Goal: Information Seeking & Learning: Learn about a topic

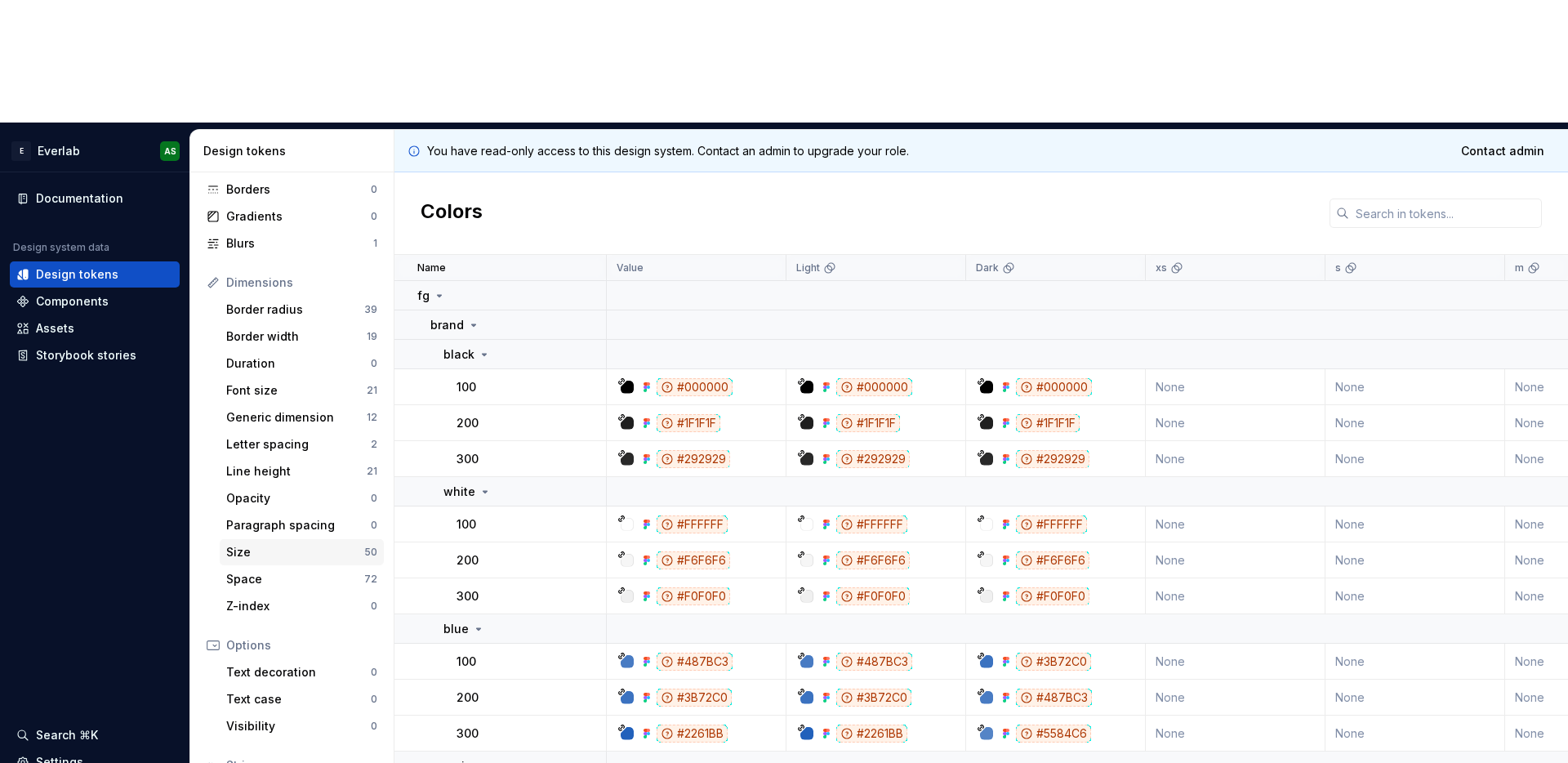
scroll to position [131, 0]
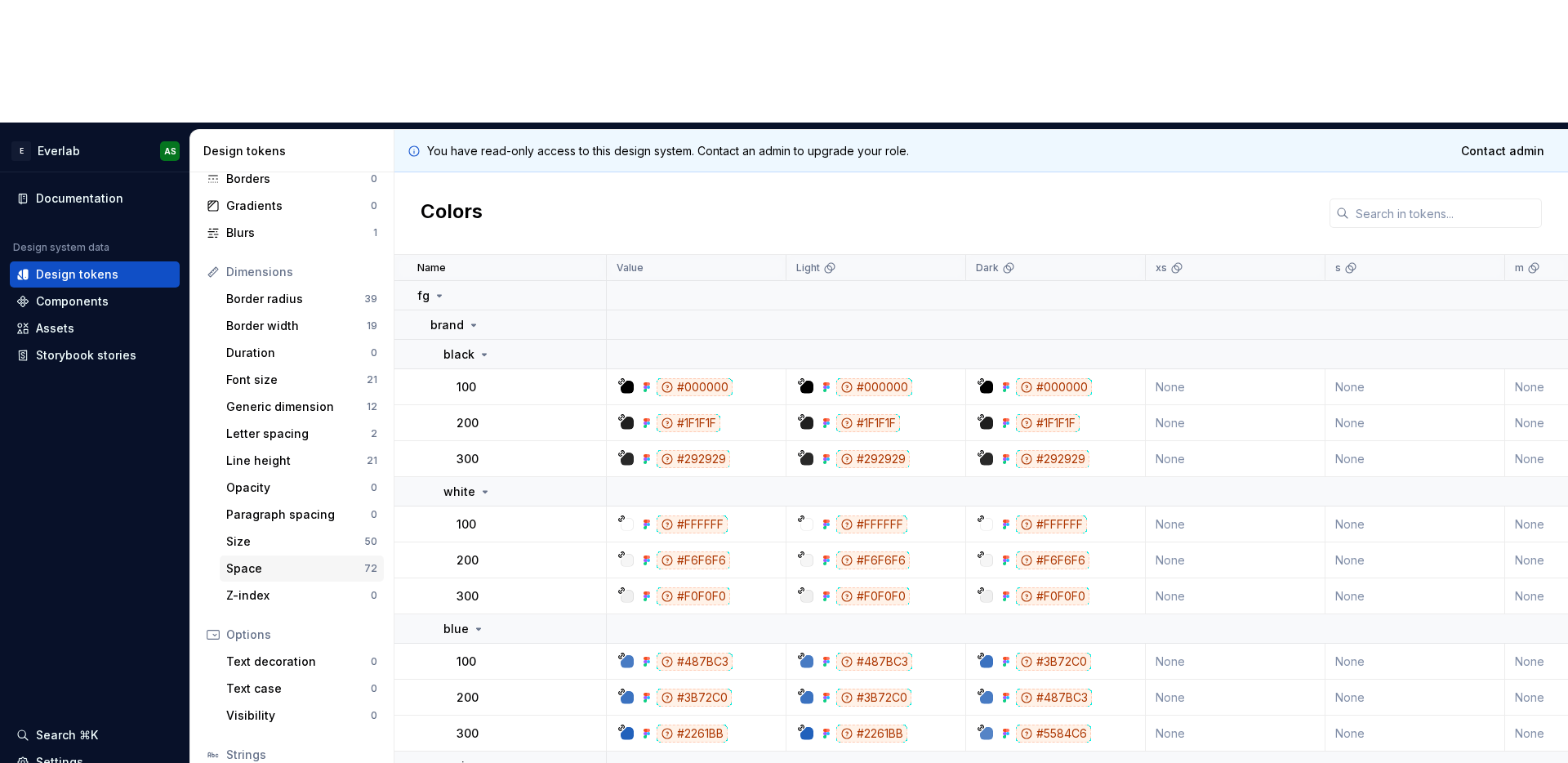
click at [243, 561] on div "Space" at bounding box center [296, 569] width 138 height 16
click at [249, 561] on div "Space" at bounding box center [296, 569] width 138 height 16
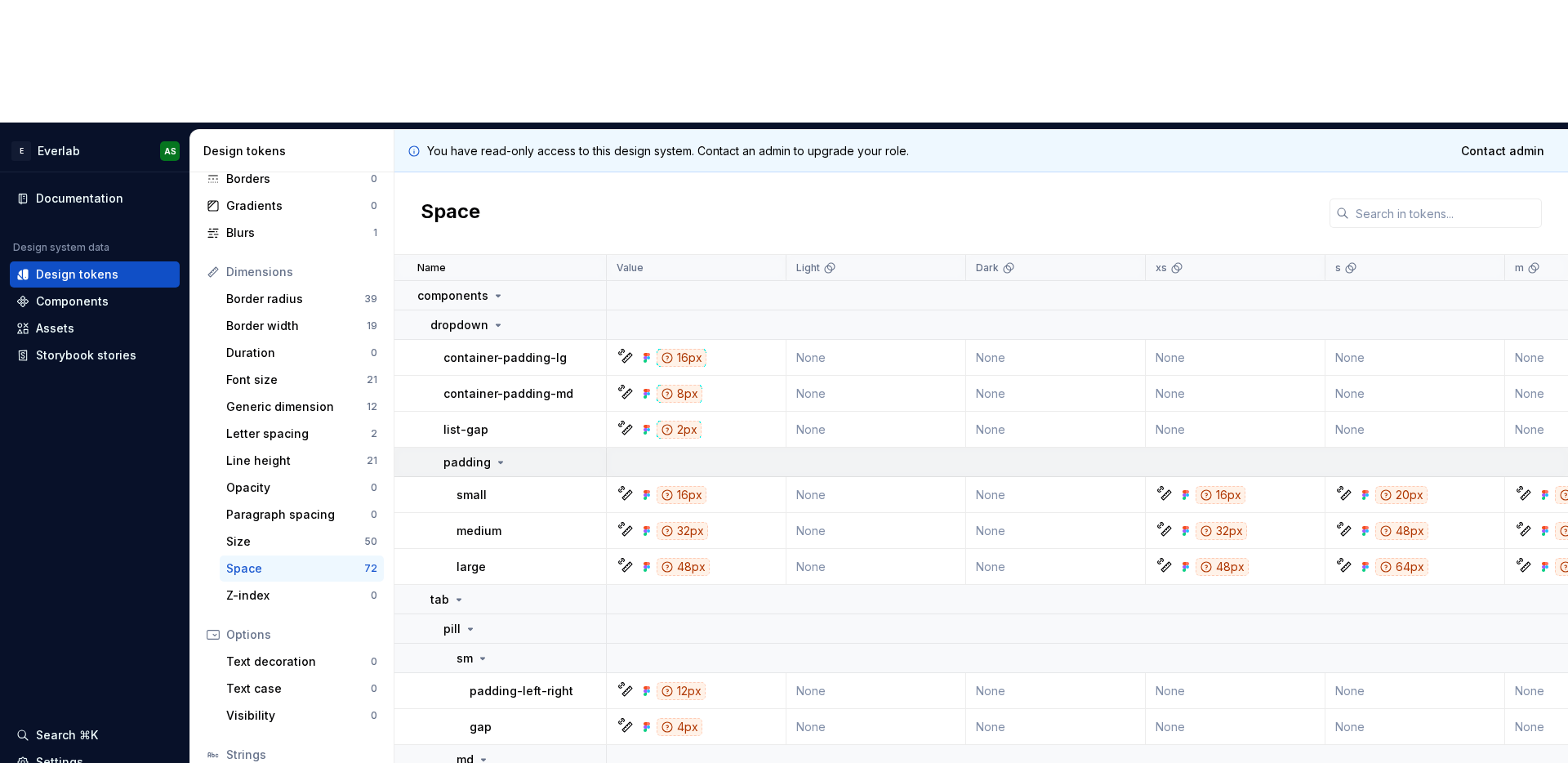
click at [499, 456] on icon at bounding box center [501, 462] width 13 height 13
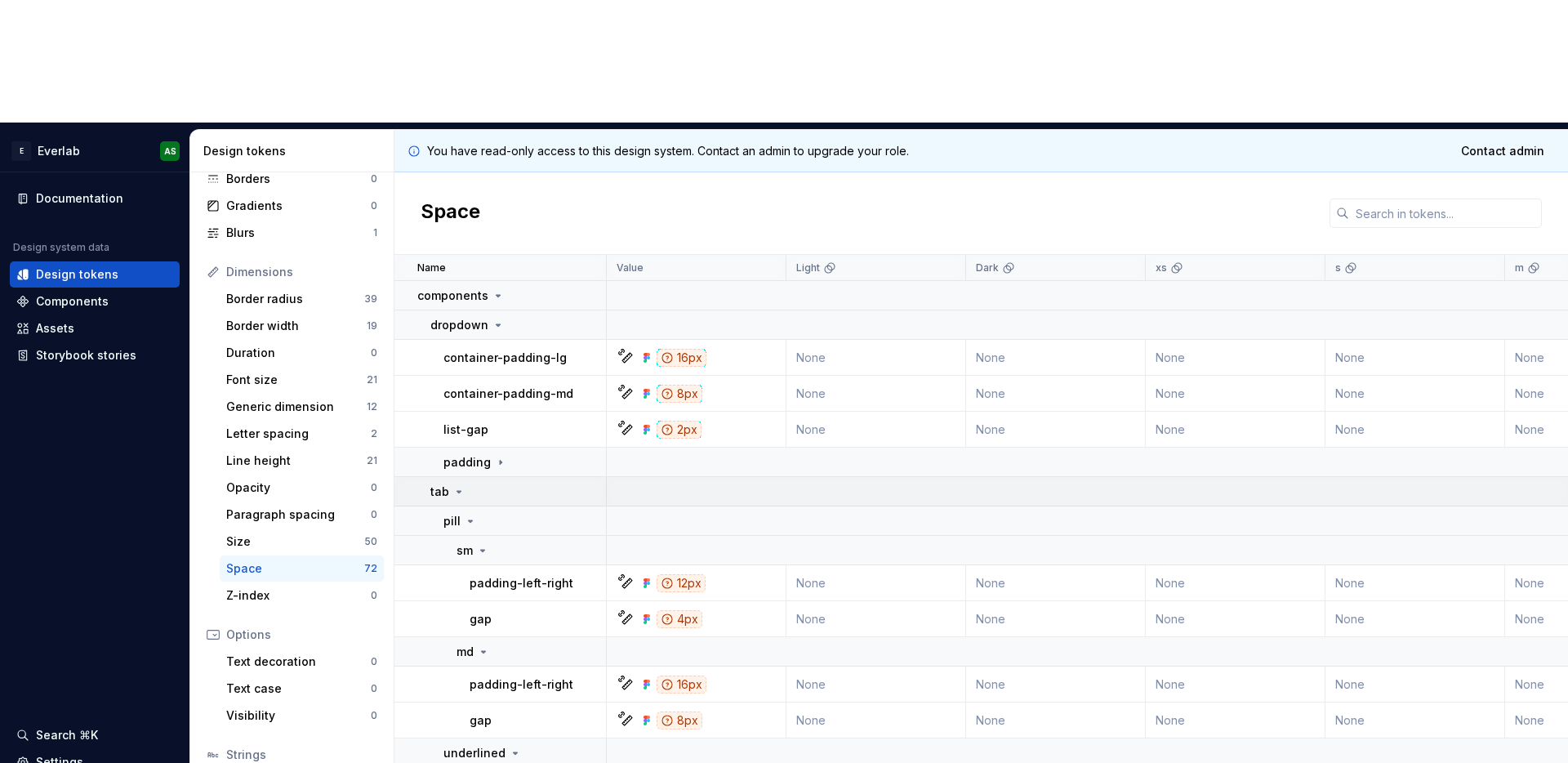
click at [463, 485] on icon at bounding box center [459, 492] width 13 height 13
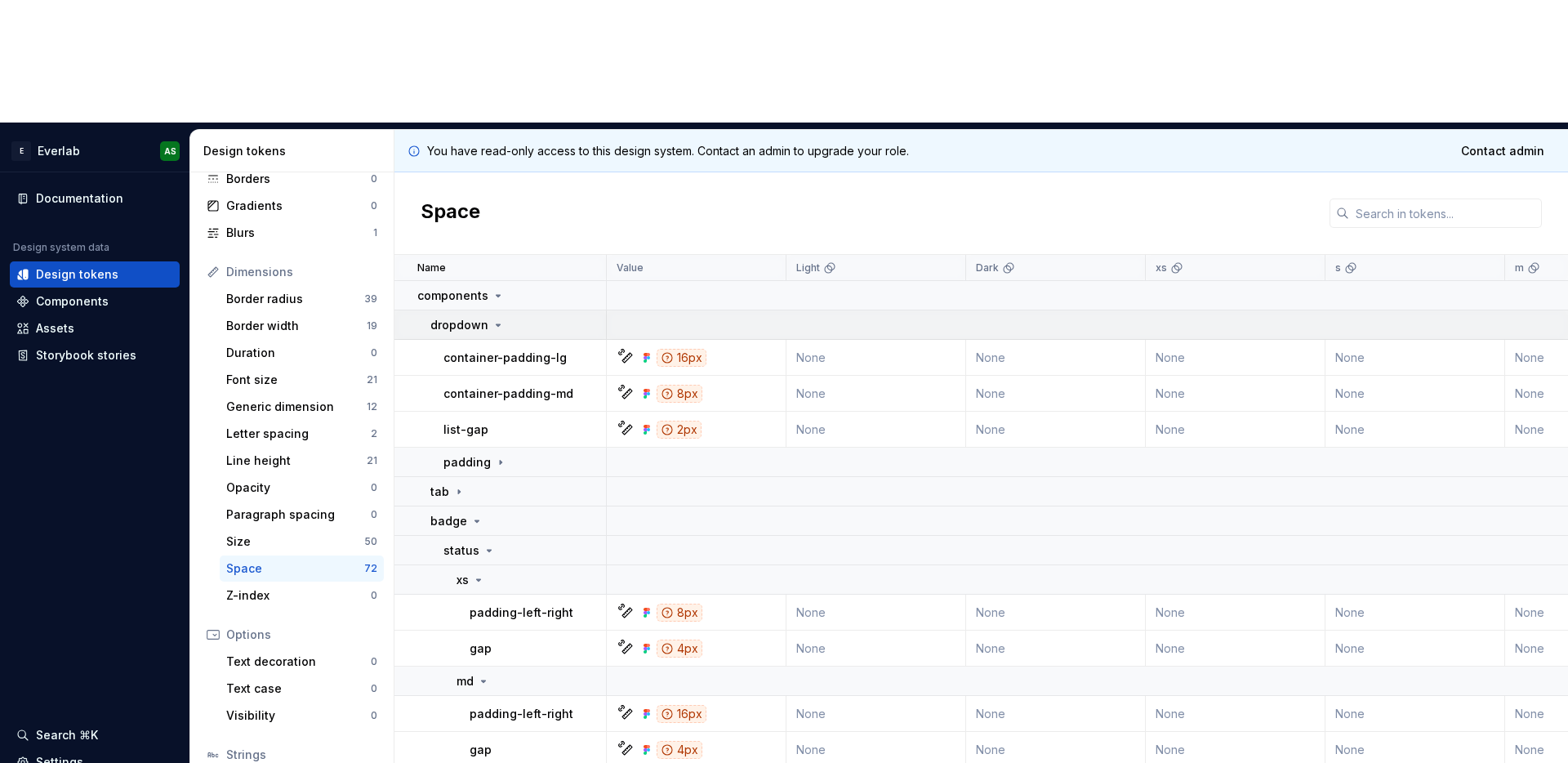
click at [497, 324] on icon at bounding box center [499, 325] width 4 height 2
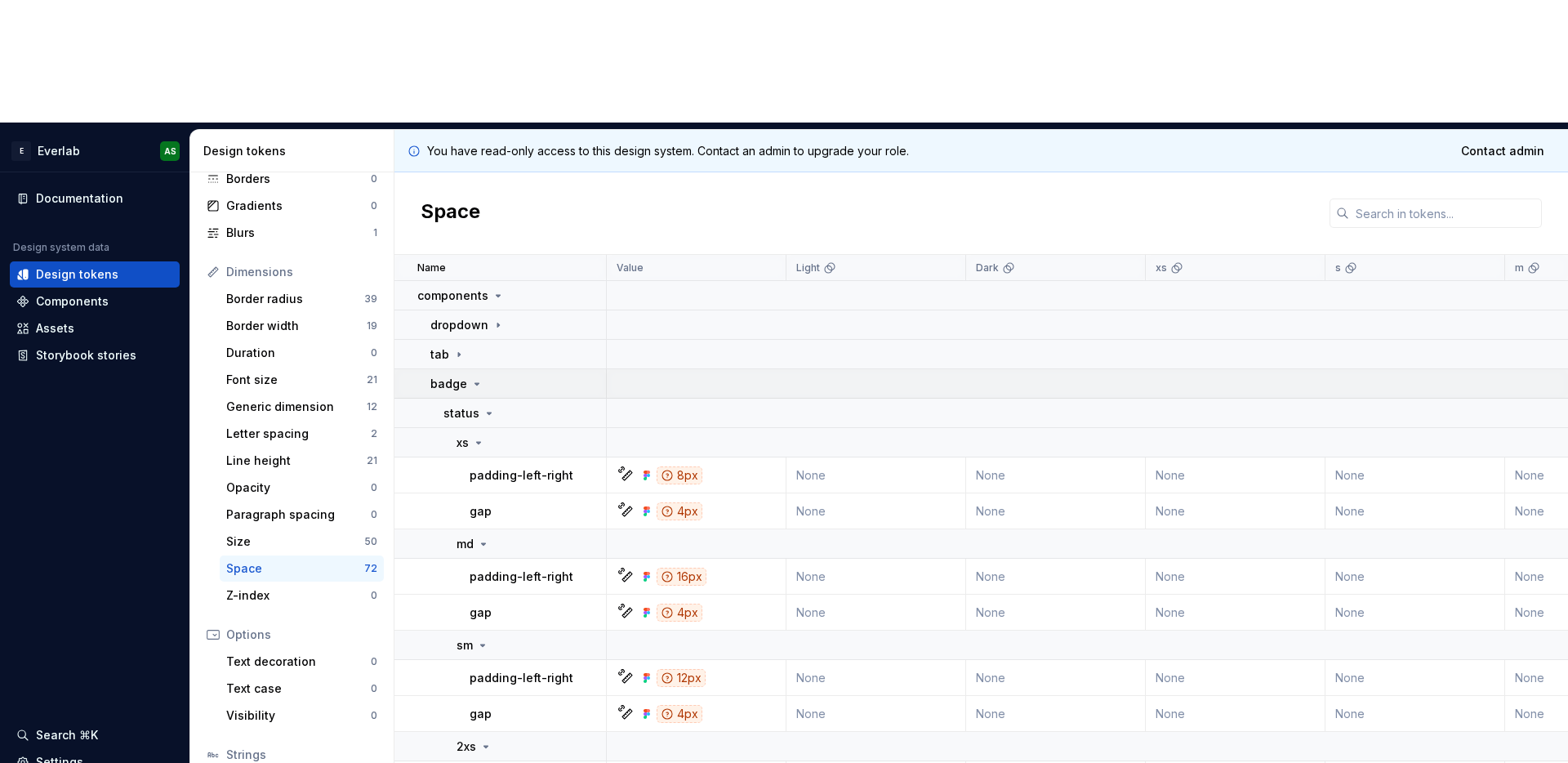
click at [475, 377] on icon at bounding box center [477, 384] width 13 height 13
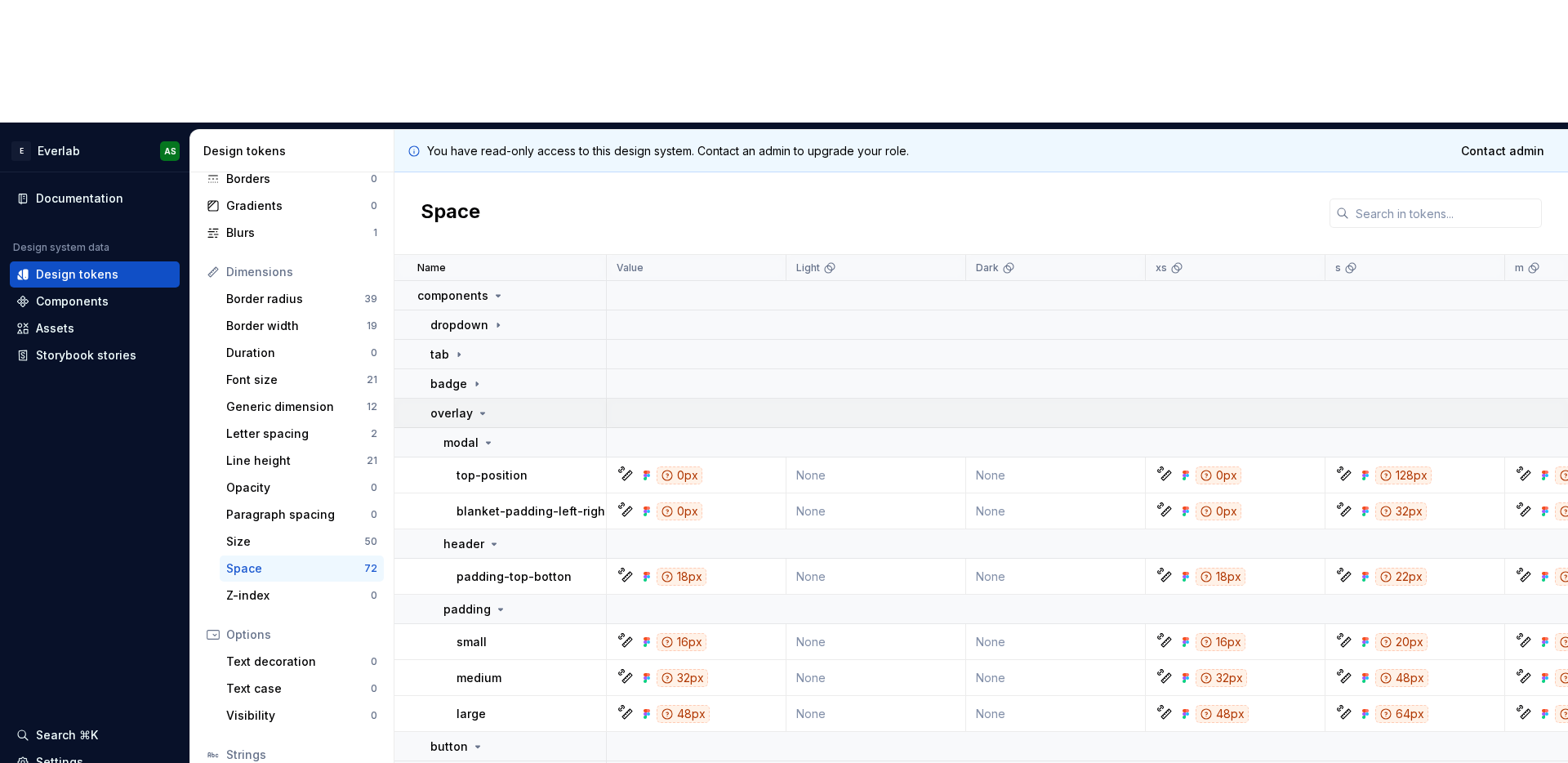
click at [483, 407] on icon at bounding box center [483, 413] width 13 height 13
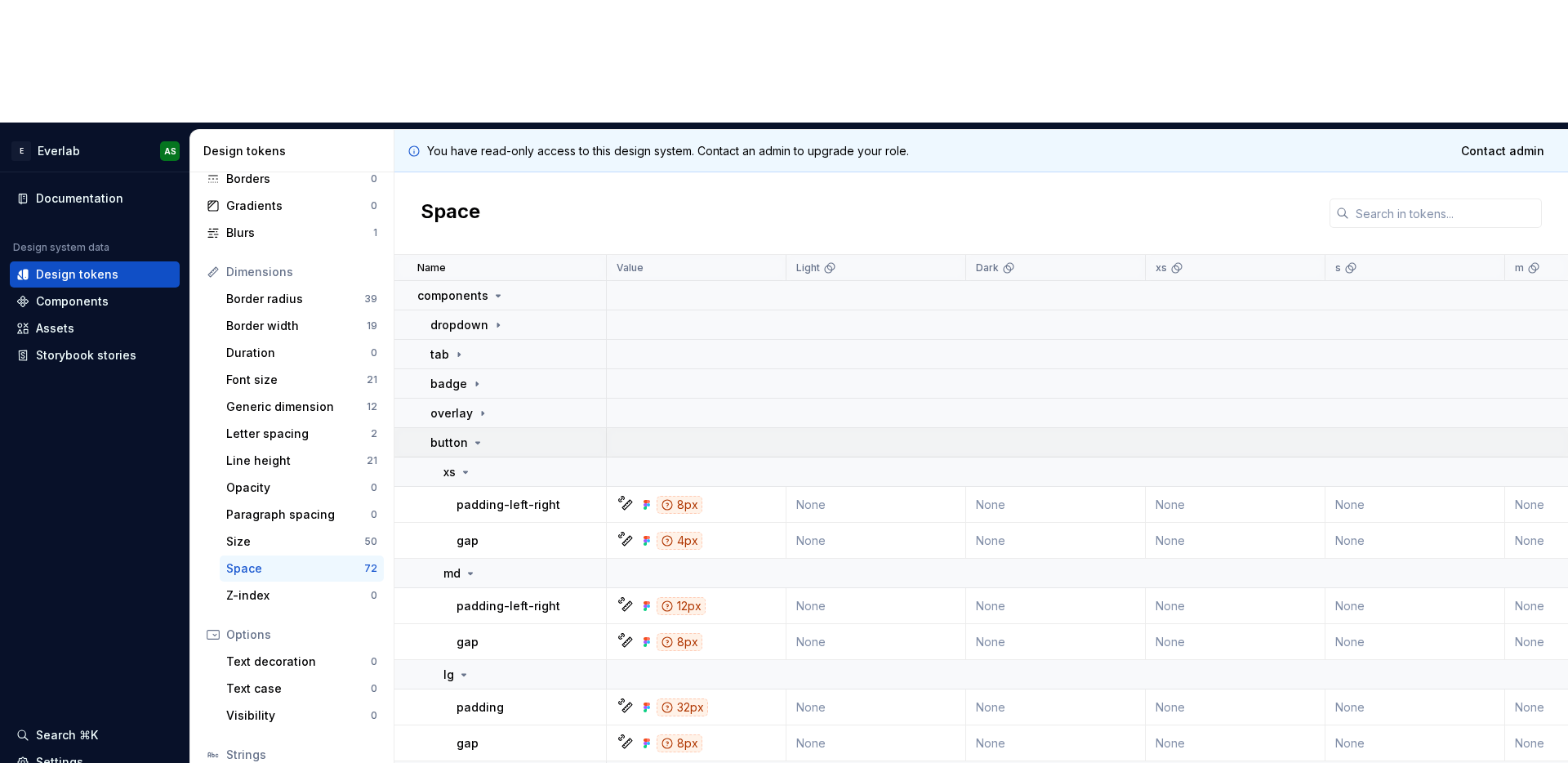
click at [476, 442] on icon at bounding box center [478, 443] width 4 height 2
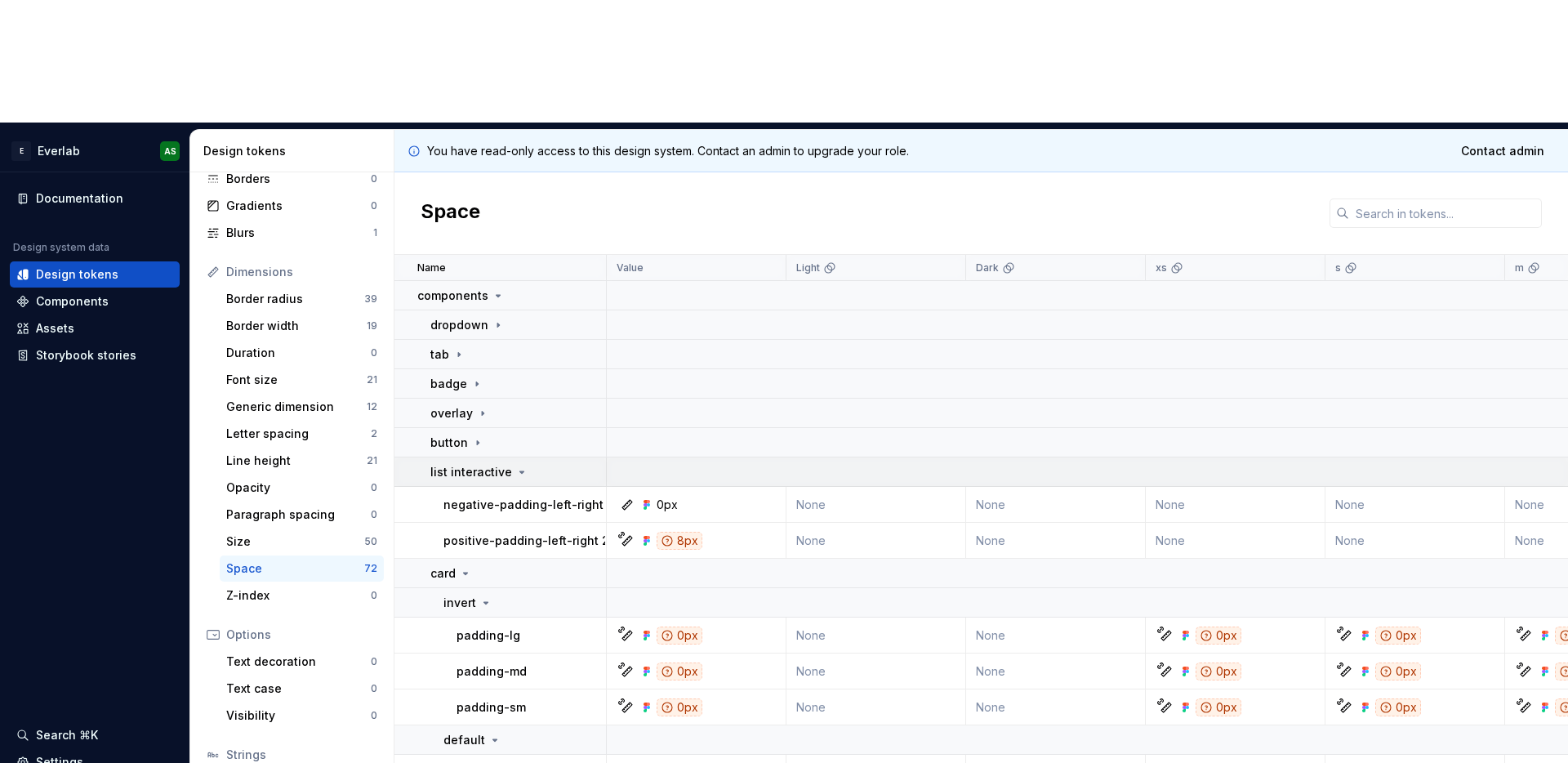
click at [520, 472] on icon at bounding box center [522, 473] width 4 height 2
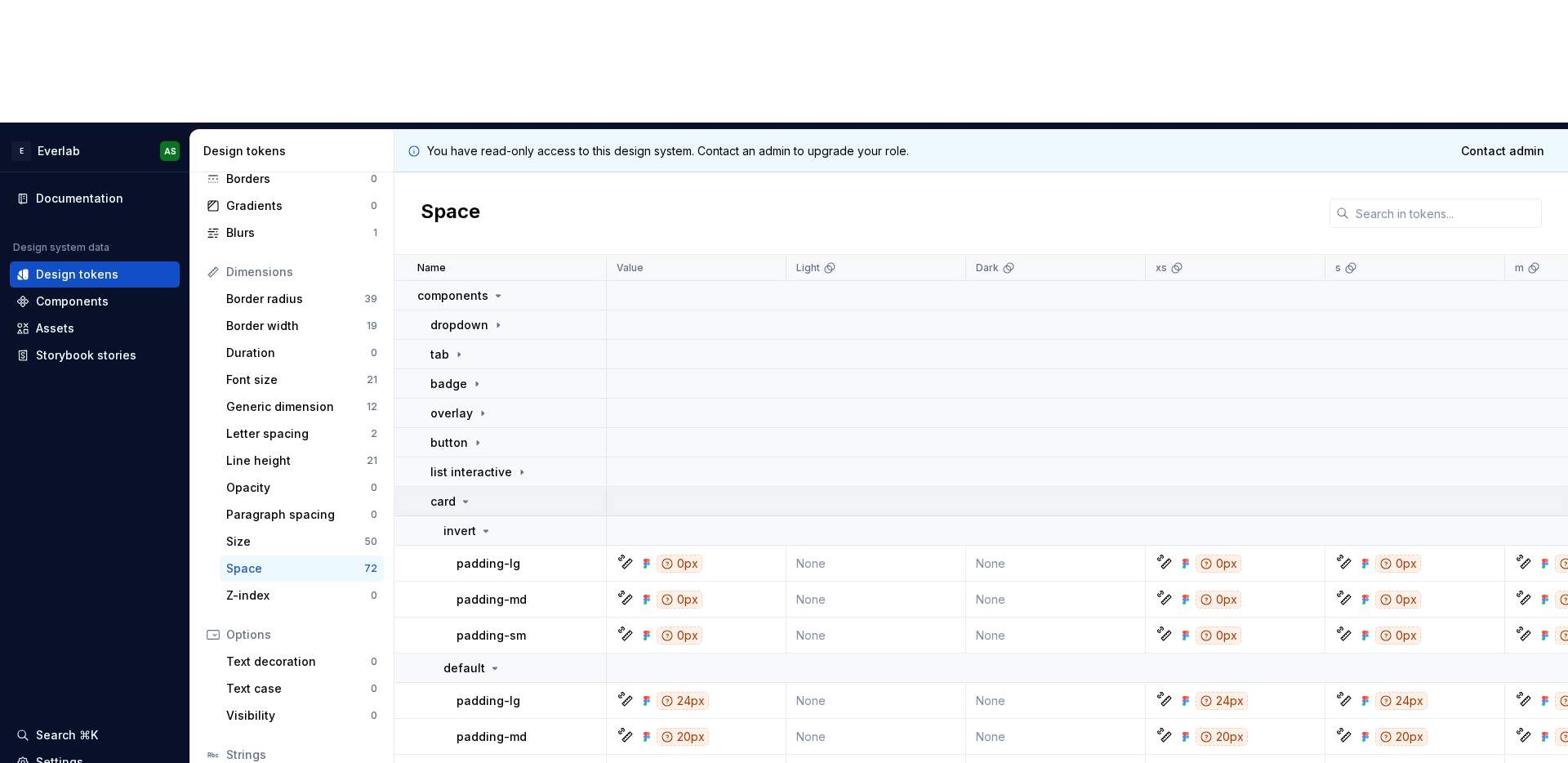
click at [468, 495] on icon at bounding box center [465, 501] width 13 height 13
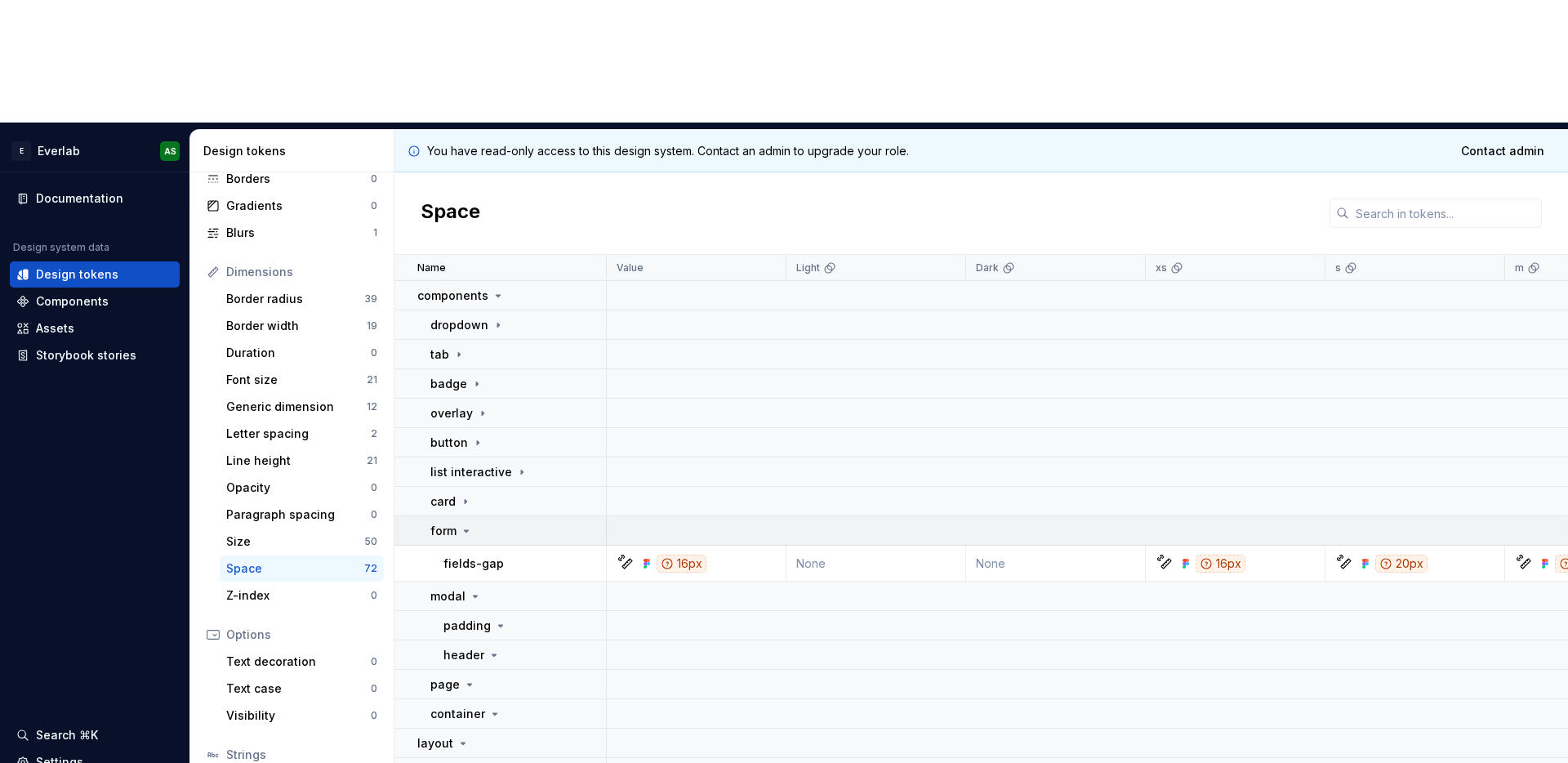
click at [460, 525] on icon at bounding box center [466, 531] width 13 height 13
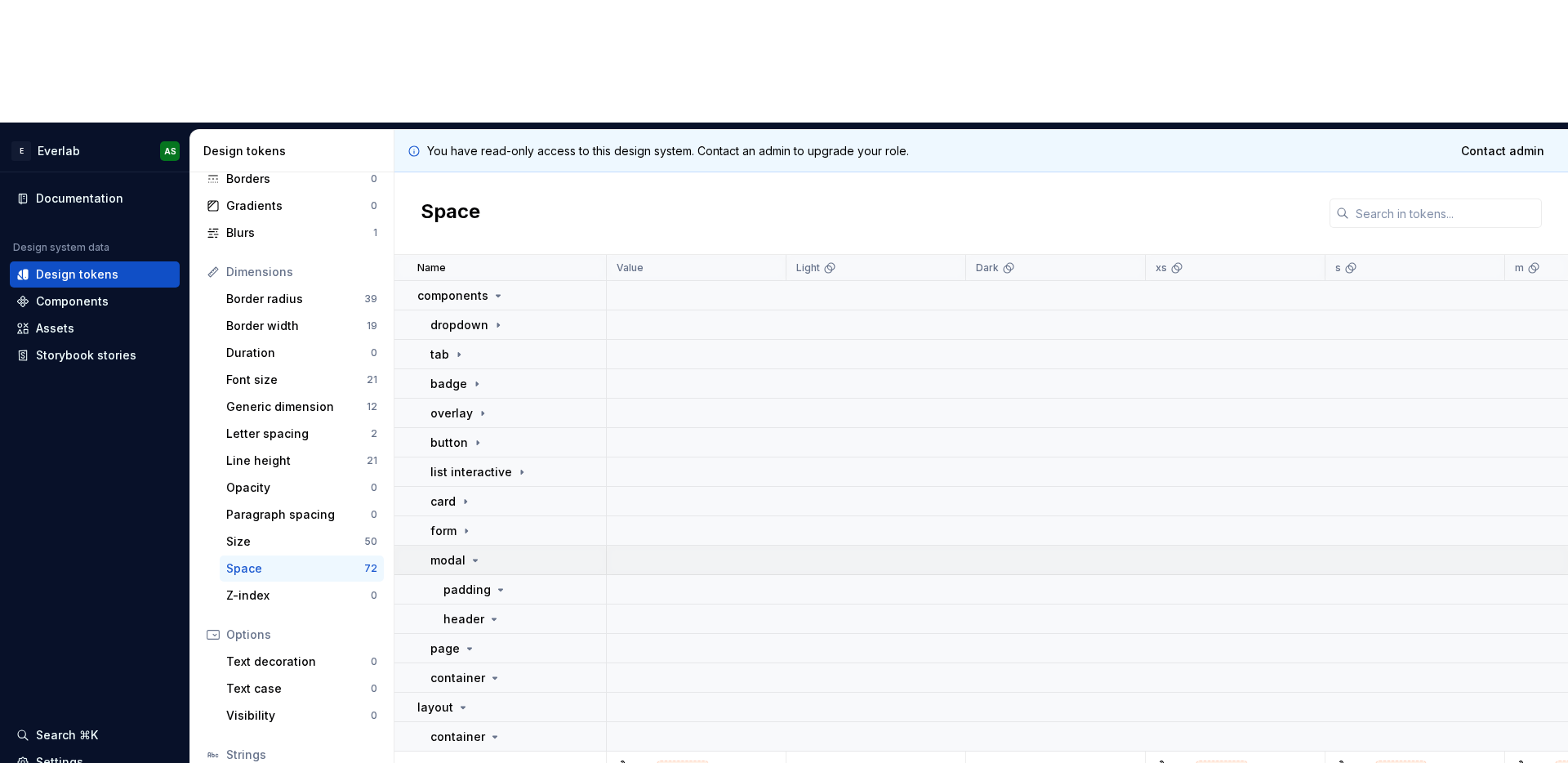
click at [473, 554] on icon at bounding box center [475, 560] width 13 height 13
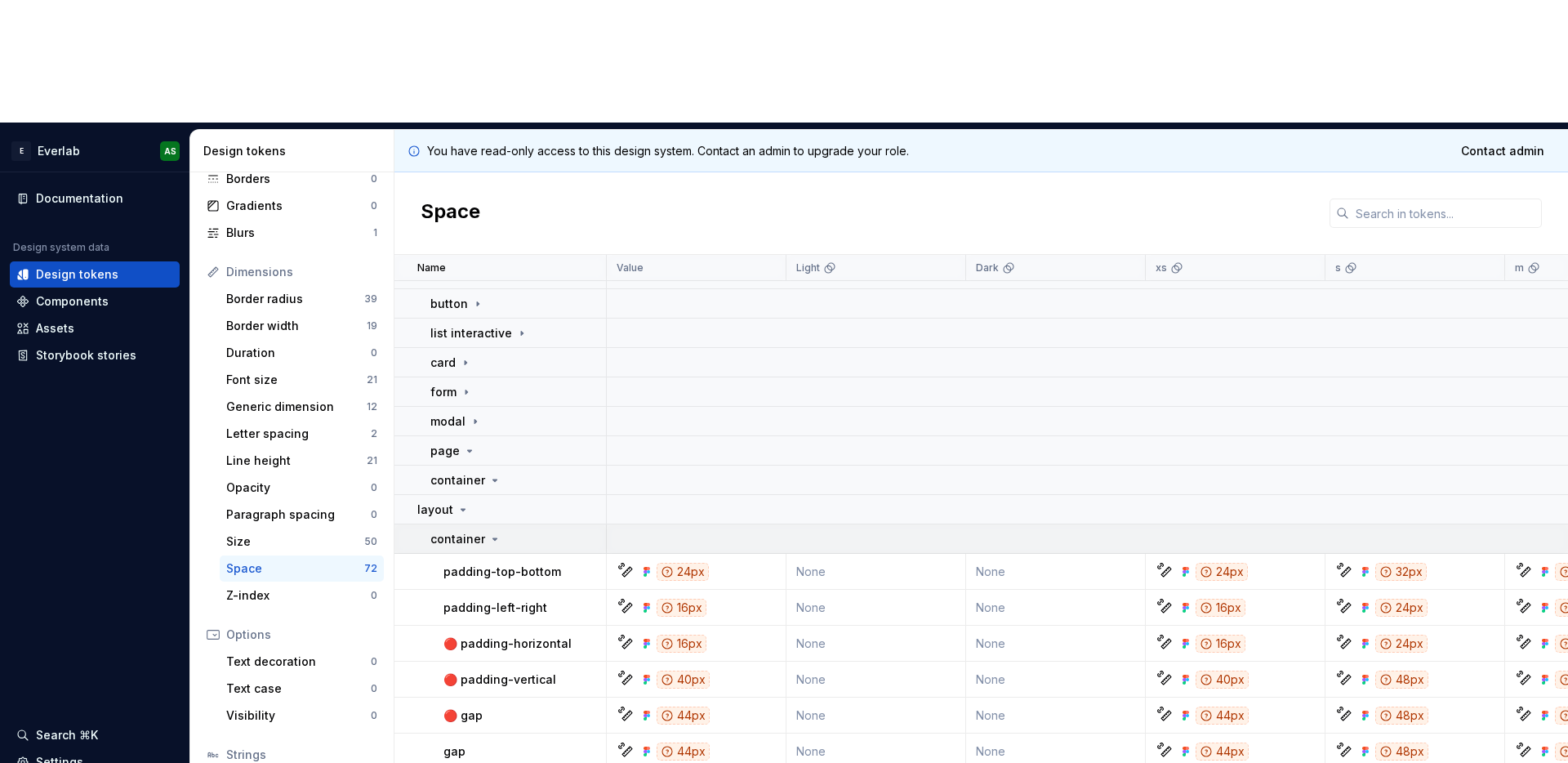
scroll to position [139, 0]
click at [495, 532] on icon at bounding box center [495, 538] width 13 height 13
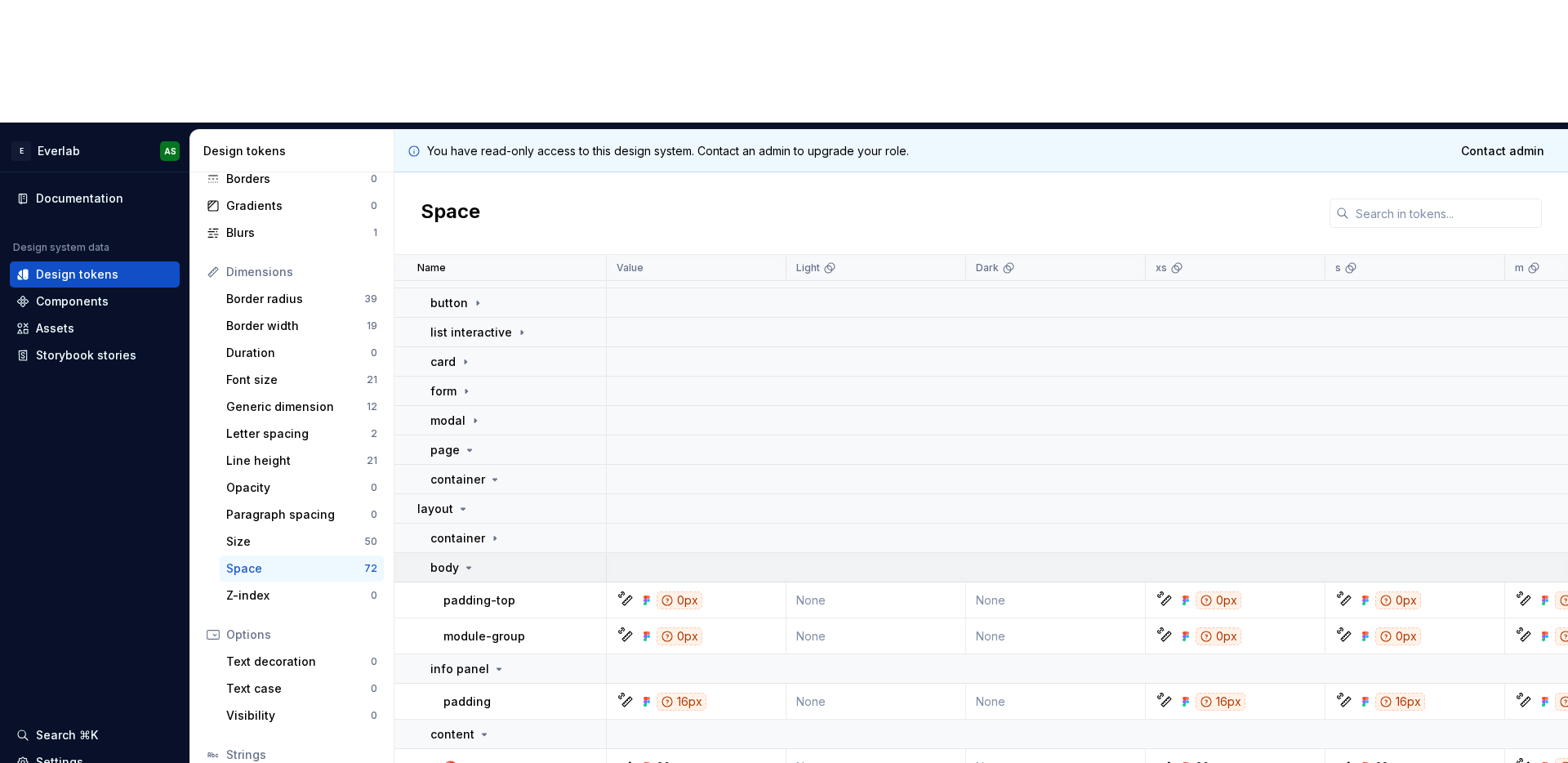
click at [467, 567] on icon at bounding box center [469, 568] width 4 height 2
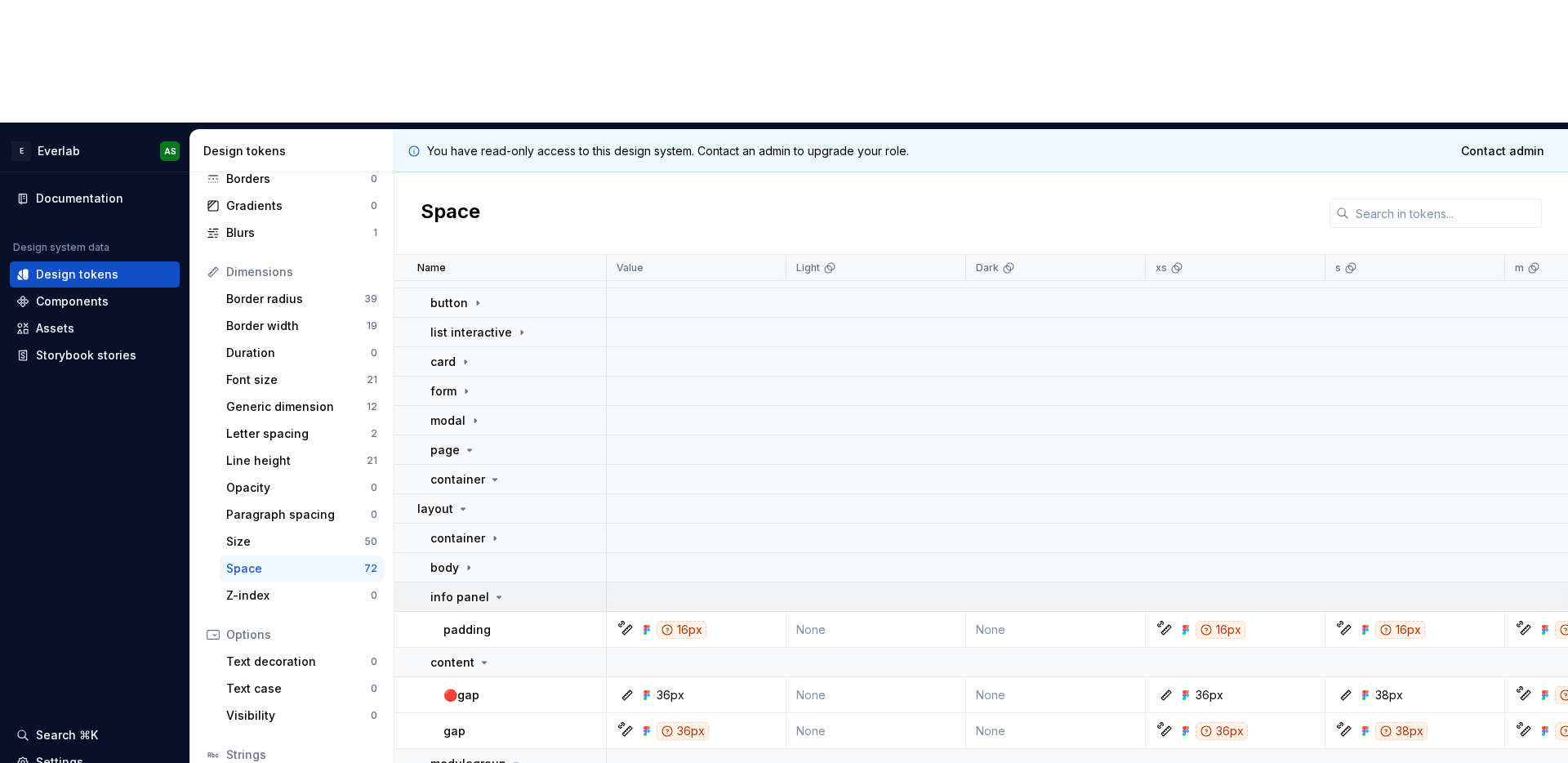
click at [498, 590] on icon at bounding box center [499, 597] width 13 height 13
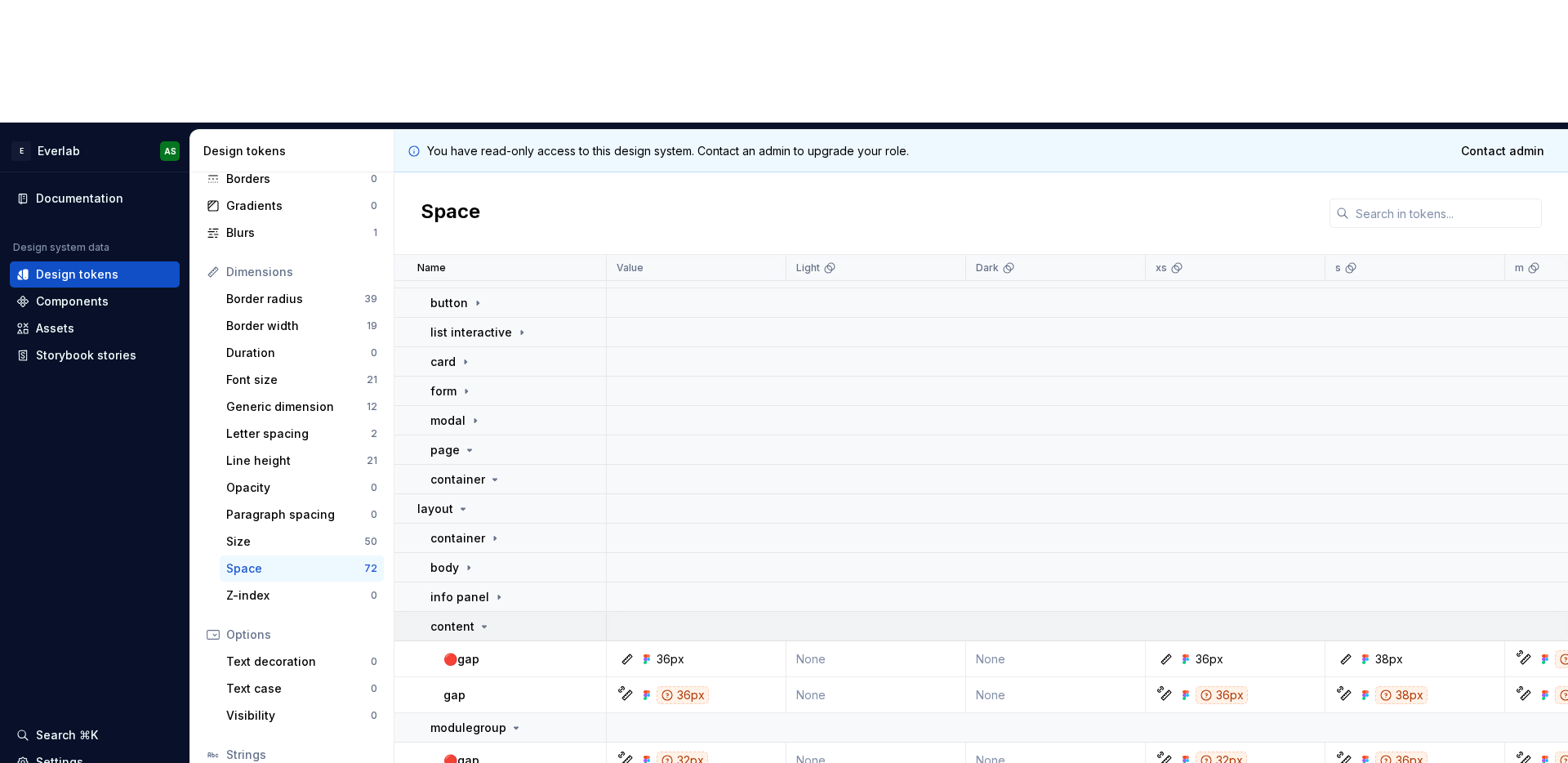
click at [483, 620] on icon at bounding box center [484, 626] width 13 height 13
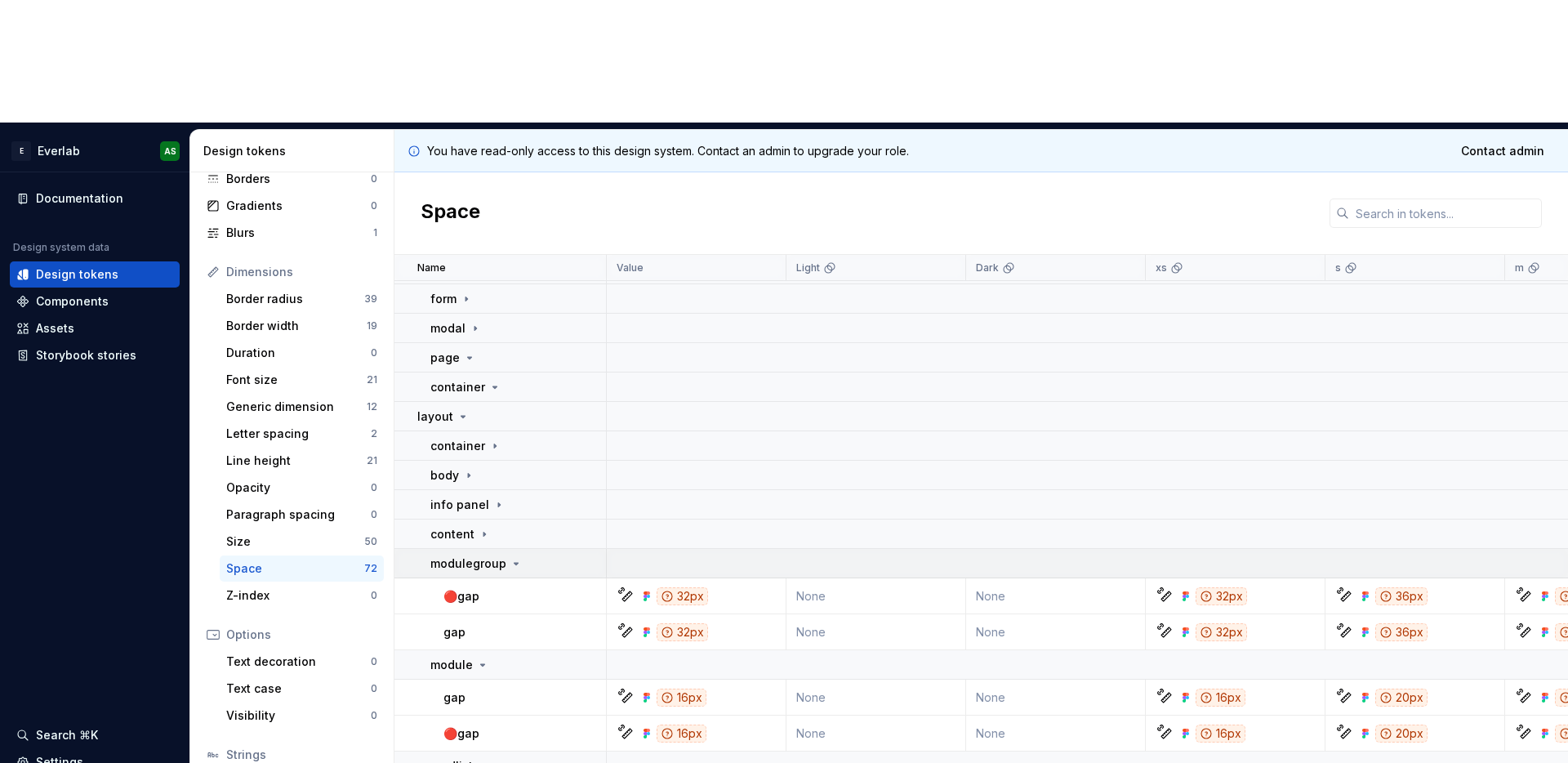
scroll to position [234, 0]
click at [509, 555] on icon at bounding box center [516, 562] width 13 height 13
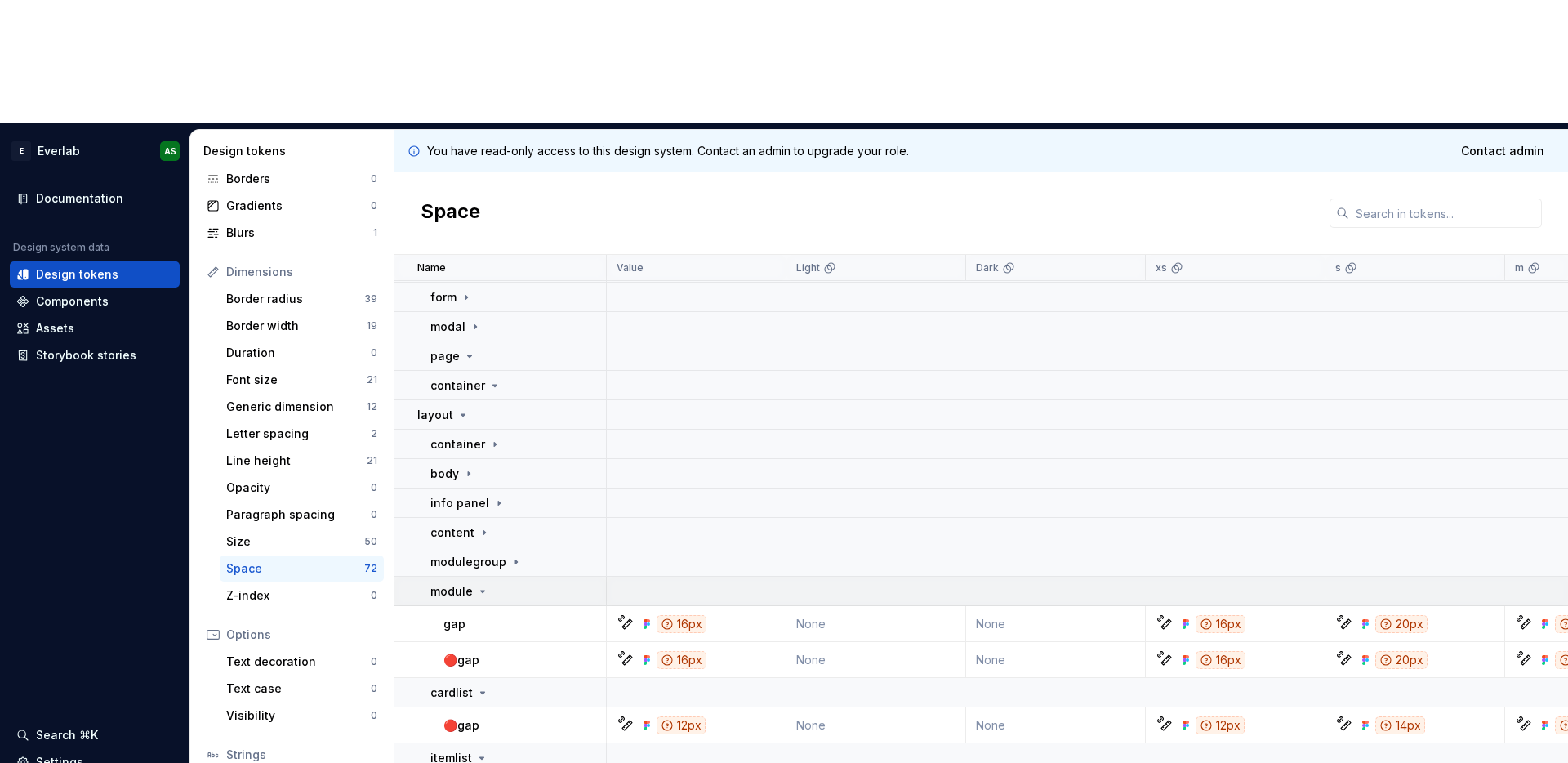
click at [472, 583] on div "module" at bounding box center [459, 591] width 58 height 16
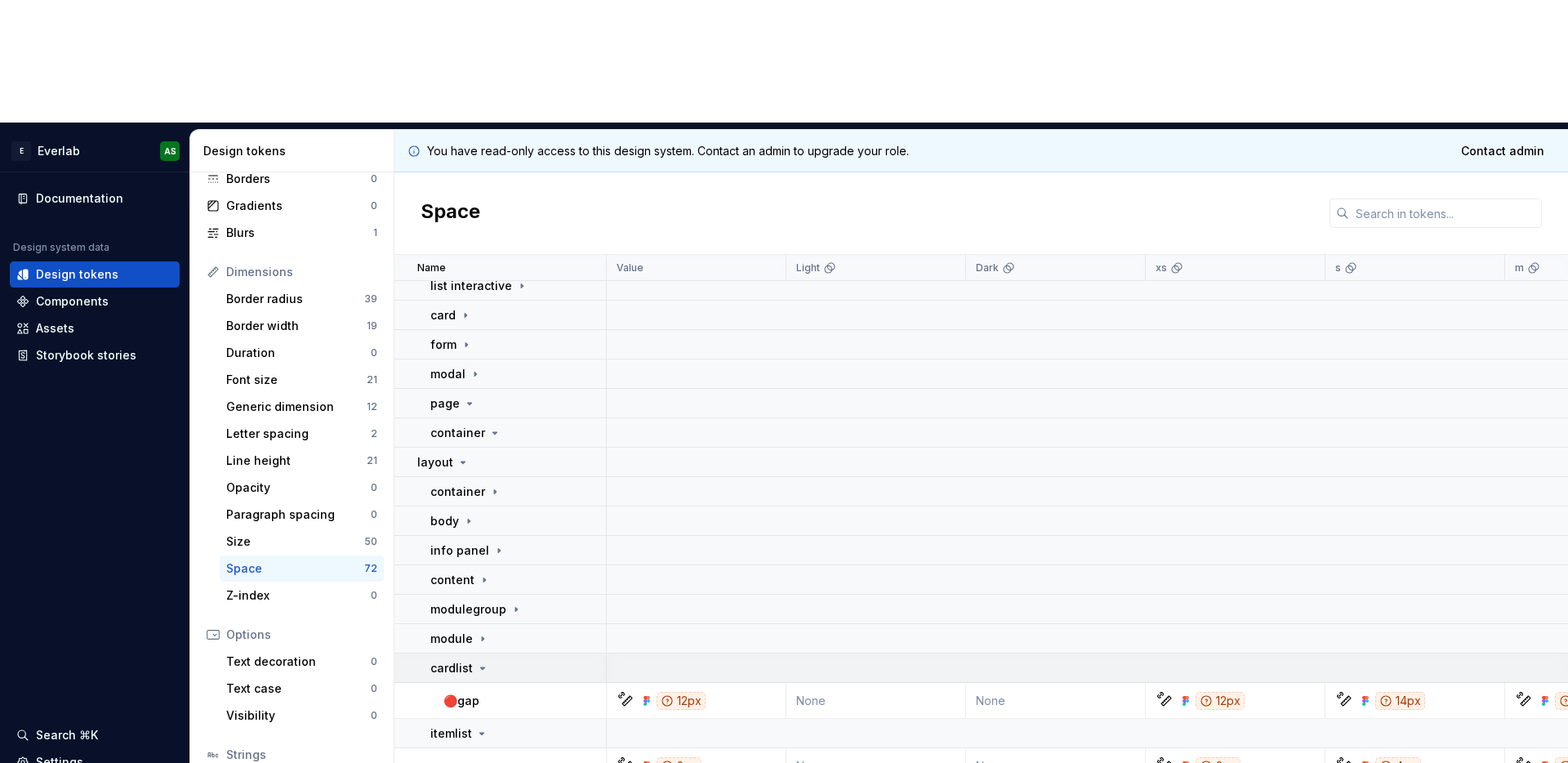
click at [479, 661] on icon at bounding box center [483, 668] width 13 height 13
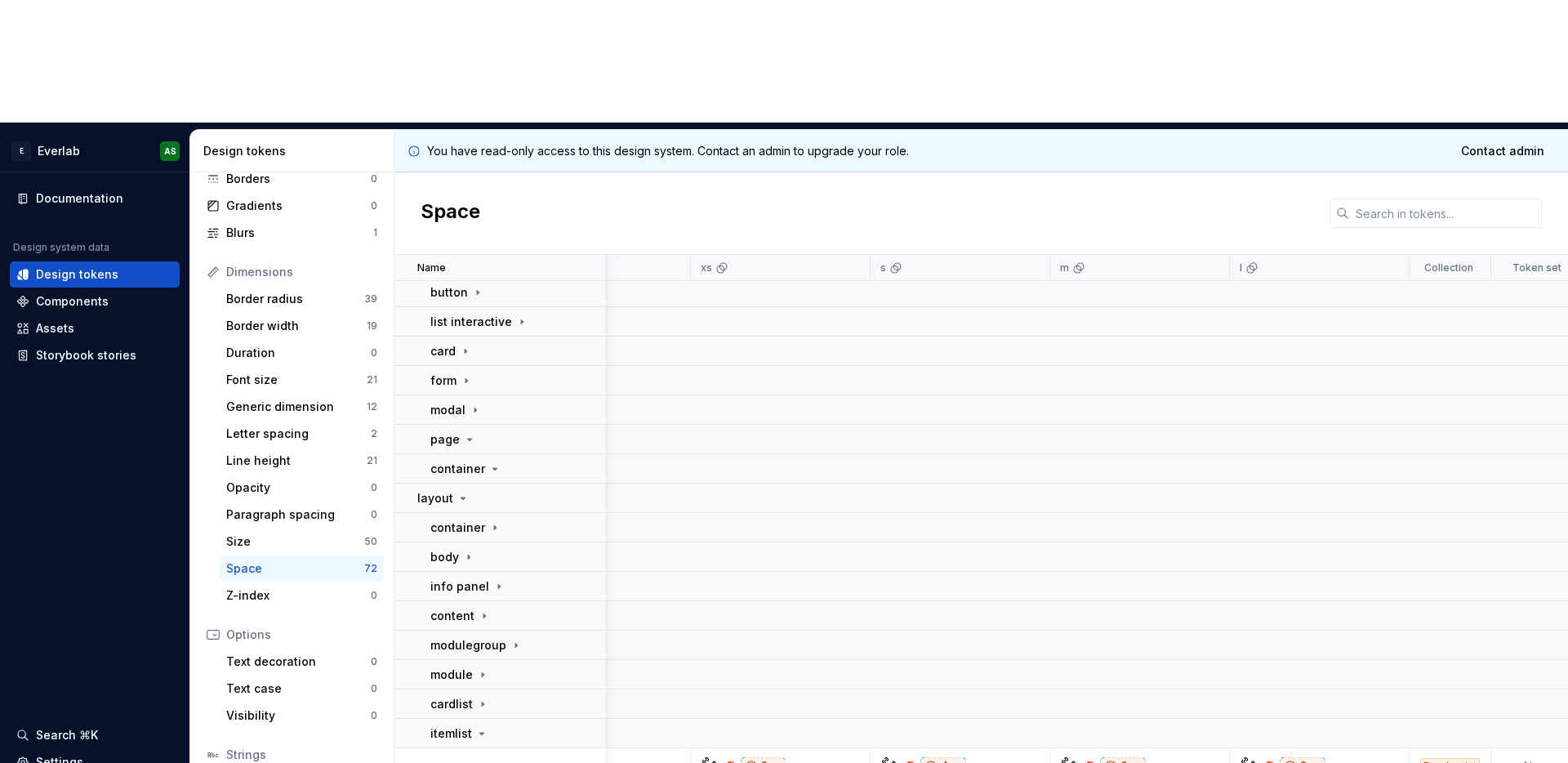
scroll to position [150, 454]
